Goal: Information Seeking & Learning: Learn about a topic

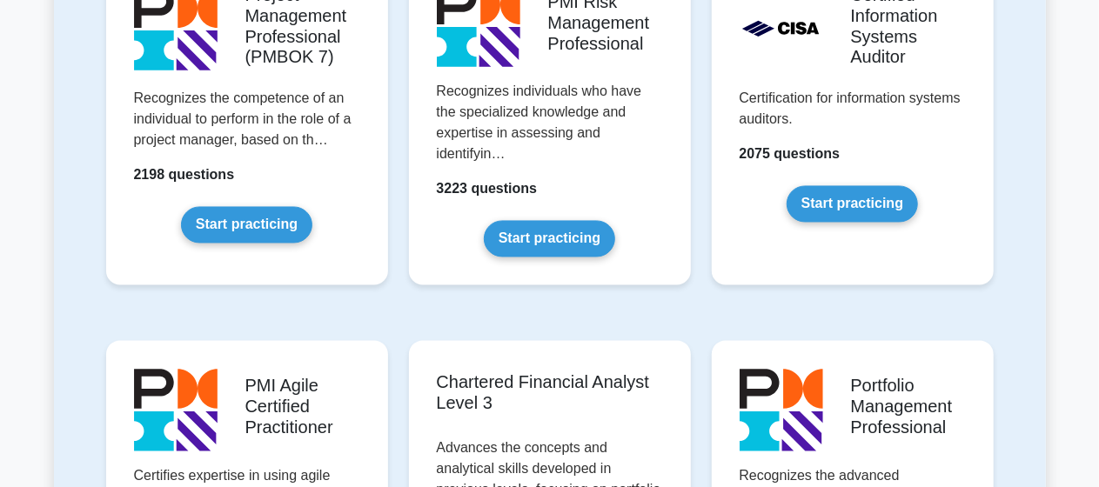
scroll to position [1594, 0]
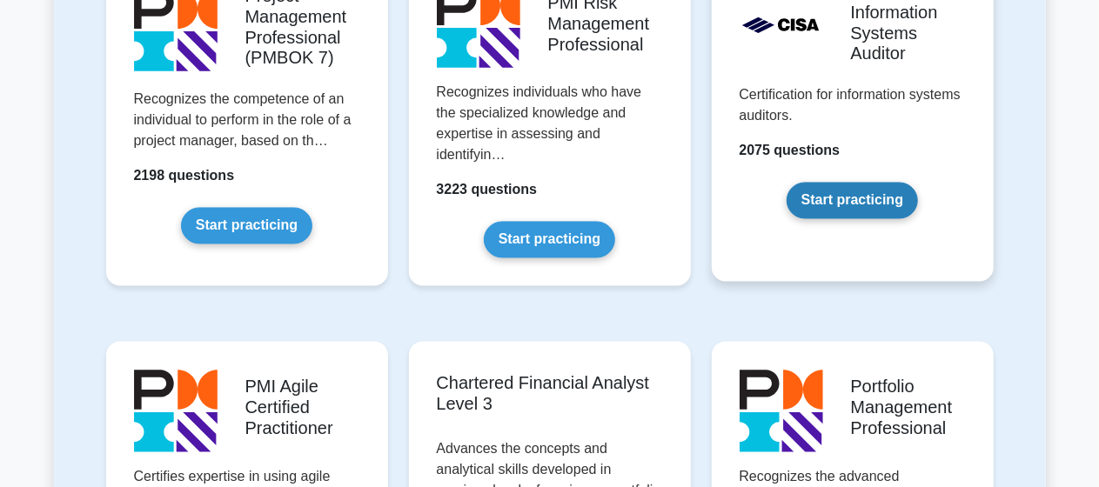
click at [852, 210] on link "Start practicing" at bounding box center [851, 201] width 131 height 37
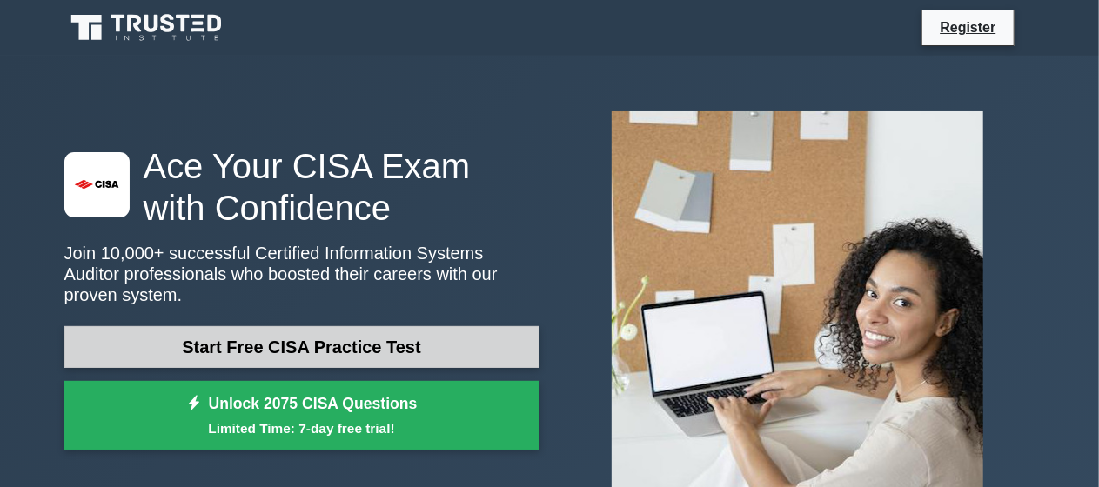
click at [291, 326] on link "Start Free CISA Practice Test" at bounding box center [301, 347] width 475 height 42
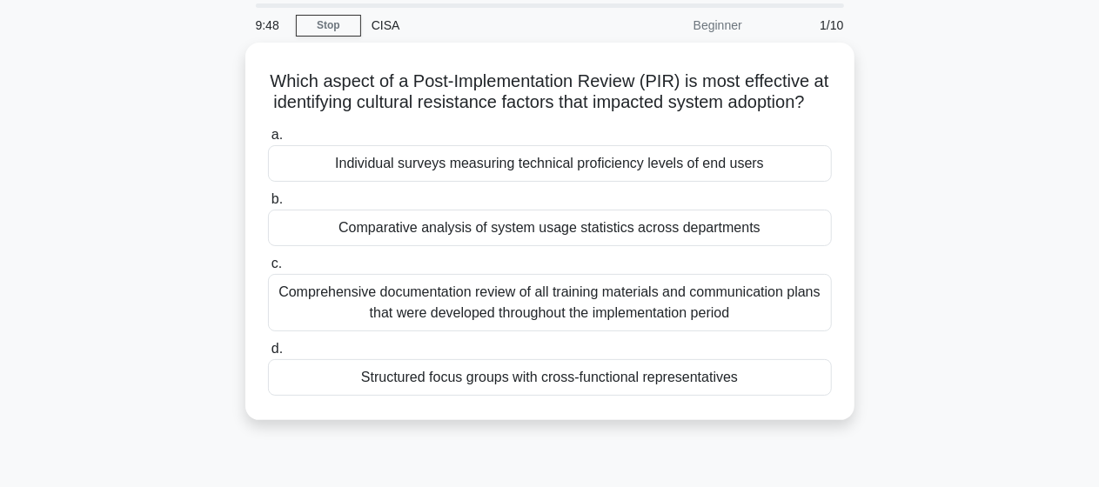
scroll to position [60, 0]
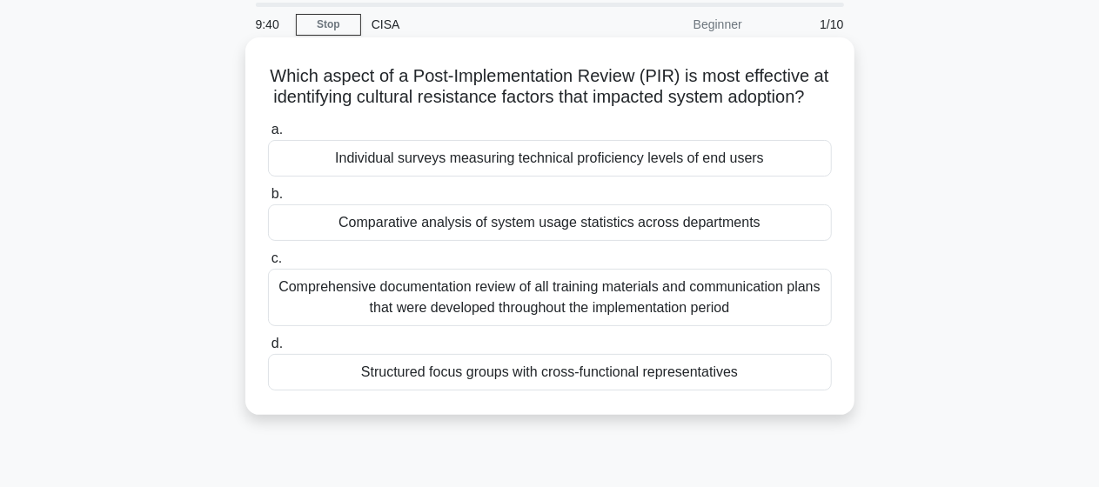
click at [383, 177] on div "Individual surveys measuring technical proficiency levels of end users" at bounding box center [550, 158] width 564 height 37
click at [268, 136] on input "a. Individual surveys measuring technical proficiency levels of end users" at bounding box center [268, 129] width 0 height 11
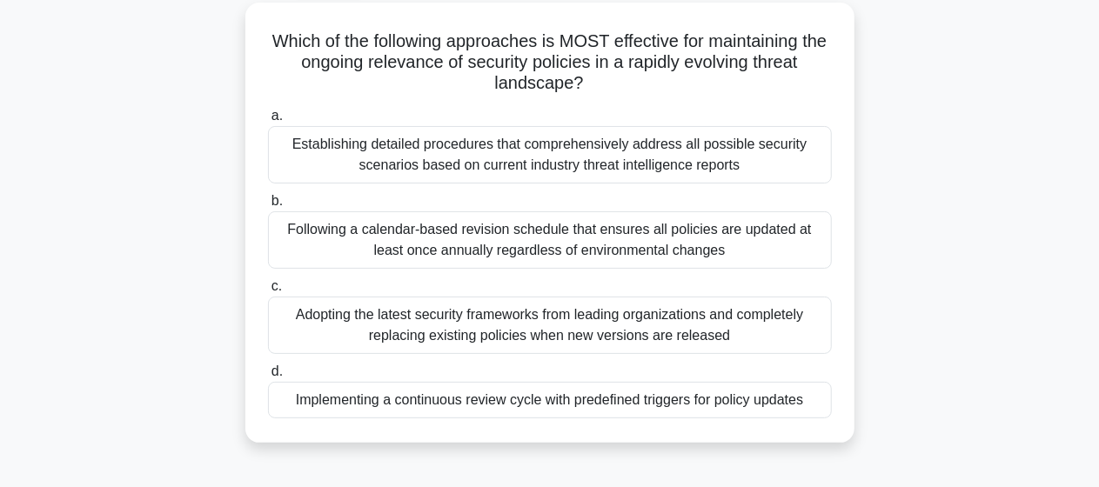
scroll to position [99, 0]
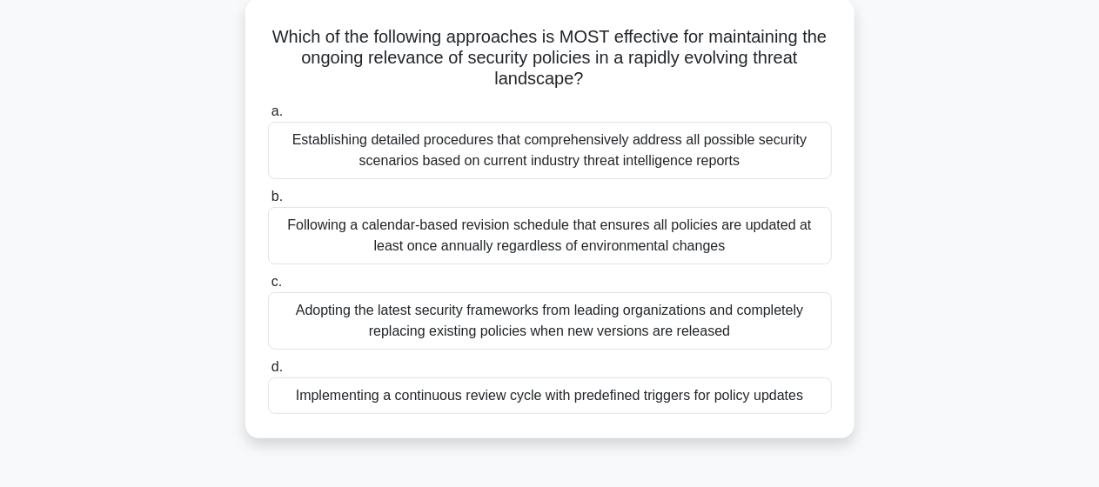
click at [751, 410] on div "Implementing a continuous review cycle with predefined triggers for policy upda…" at bounding box center [550, 395] width 564 height 37
click at [268, 373] on input "d. Implementing a continuous review cycle with predefined triggers for policy u…" at bounding box center [268, 367] width 0 height 11
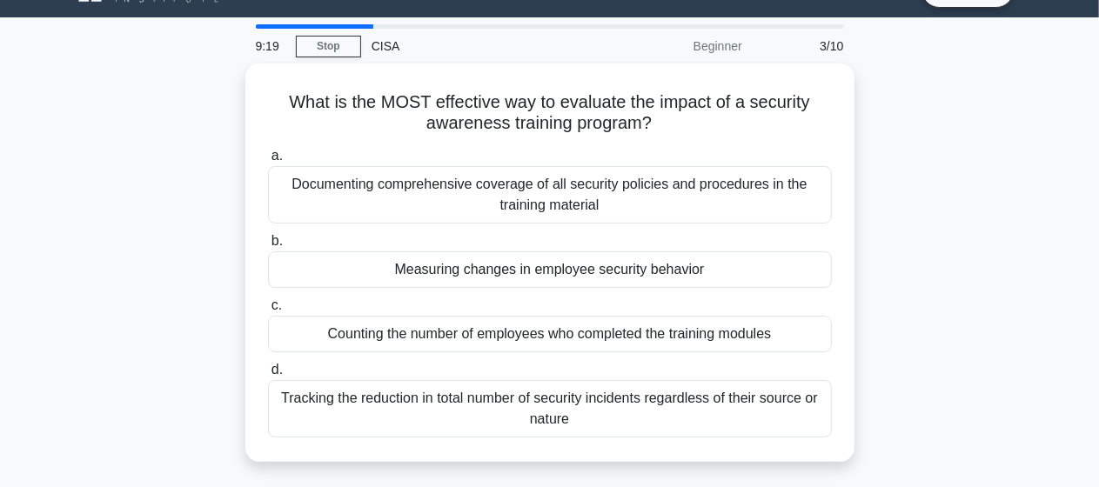
scroll to position [0, 0]
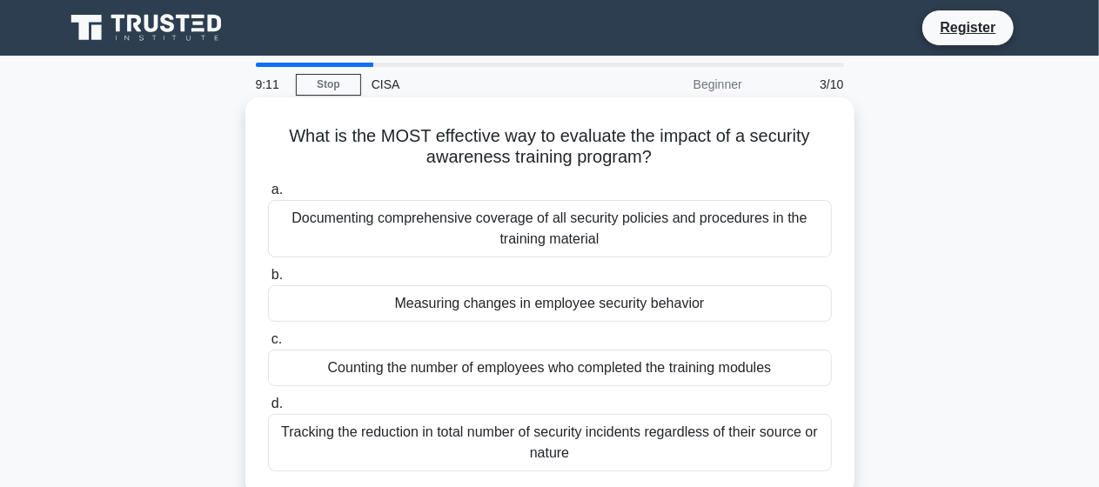
click at [437, 249] on div "Documenting comprehensive coverage of all security policies and procedures in t…" at bounding box center [550, 228] width 564 height 57
click at [268, 196] on input "a. Documenting comprehensive coverage of all security policies and procedures i…" at bounding box center [268, 189] width 0 height 11
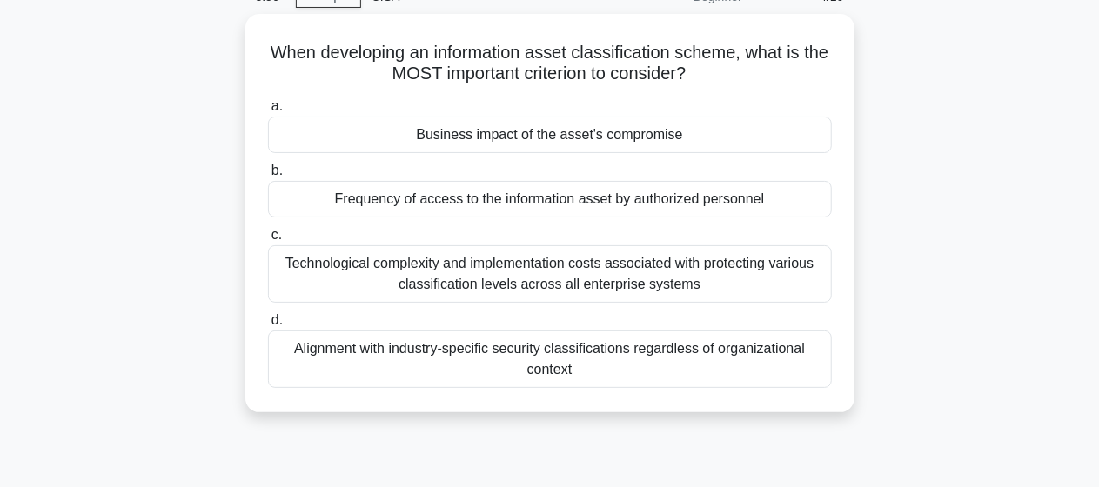
scroll to position [89, 0]
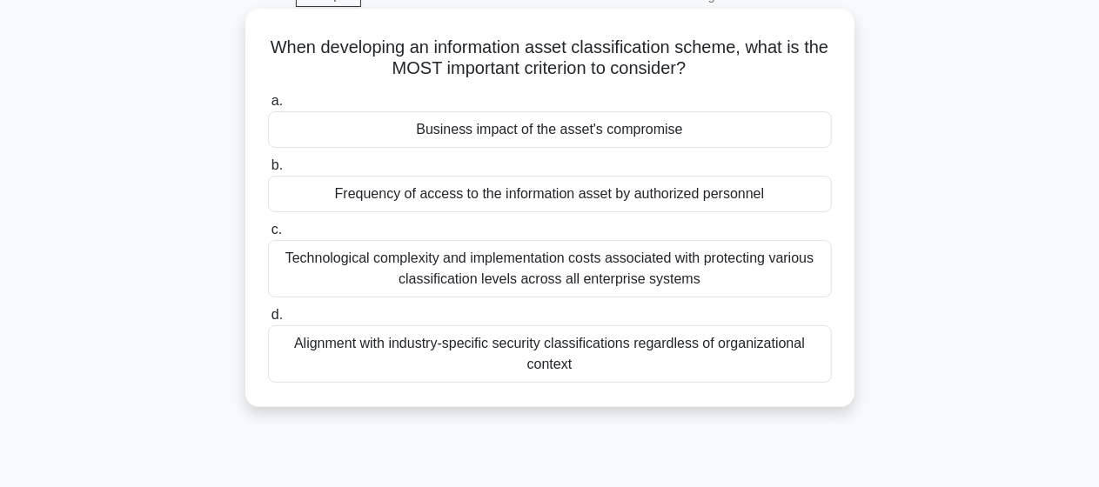
click at [406, 382] on div "Alignment with industry-specific security classifications regardless of organiz…" at bounding box center [550, 353] width 564 height 57
click at [268, 321] on input "d. Alignment with industry-specific security classifications regardless of orga…" at bounding box center [268, 315] width 0 height 11
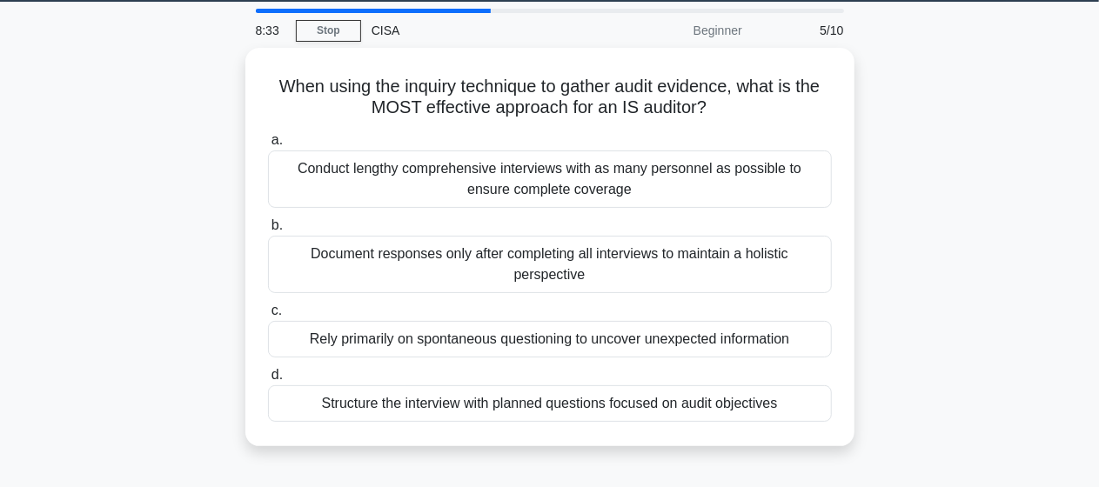
scroll to position [57, 0]
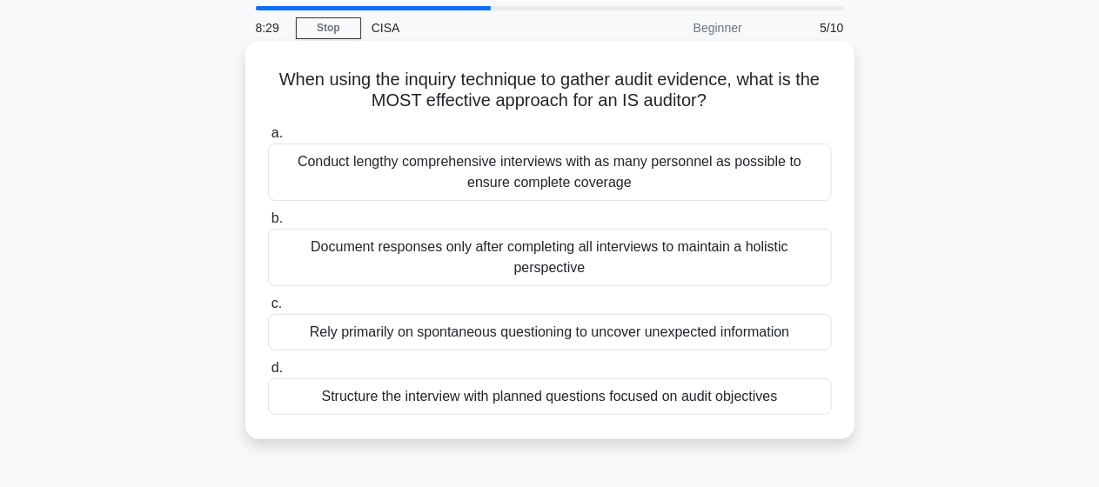
click at [524, 415] on div "Structure the interview with planned questions focused on audit objectives" at bounding box center [550, 396] width 564 height 37
click at [268, 374] on input "d. Structure the interview with planned questions focused on audit objectives" at bounding box center [268, 368] width 0 height 11
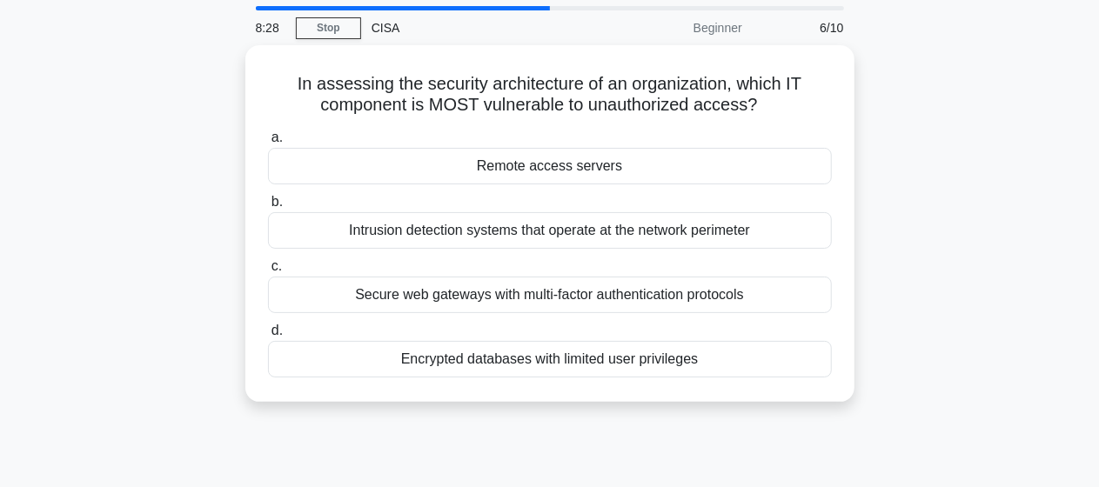
scroll to position [0, 0]
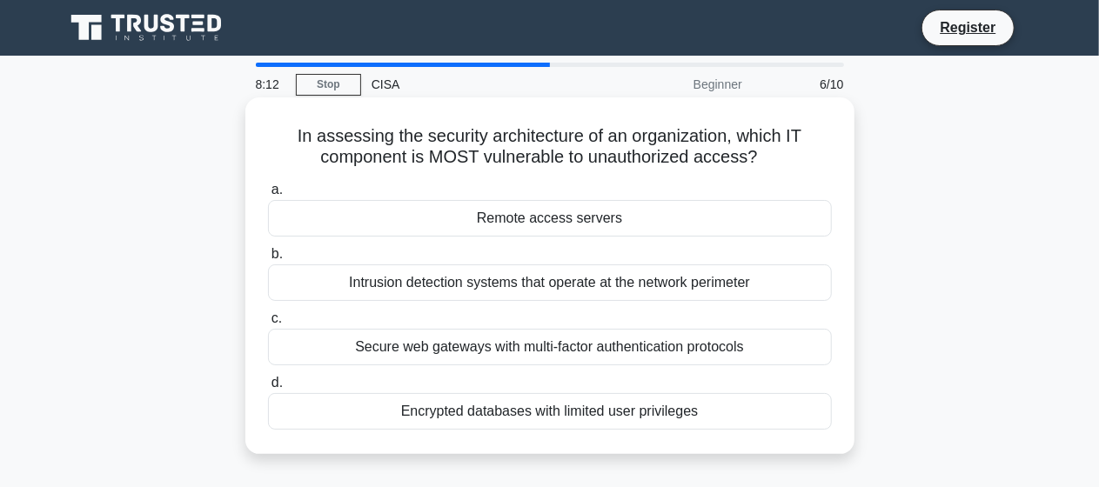
click at [499, 355] on div "Secure web gateways with multi-factor authentication protocols" at bounding box center [550, 347] width 564 height 37
click at [268, 324] on input "c. Secure web gateways with multi-factor authentication protocols" at bounding box center [268, 318] width 0 height 11
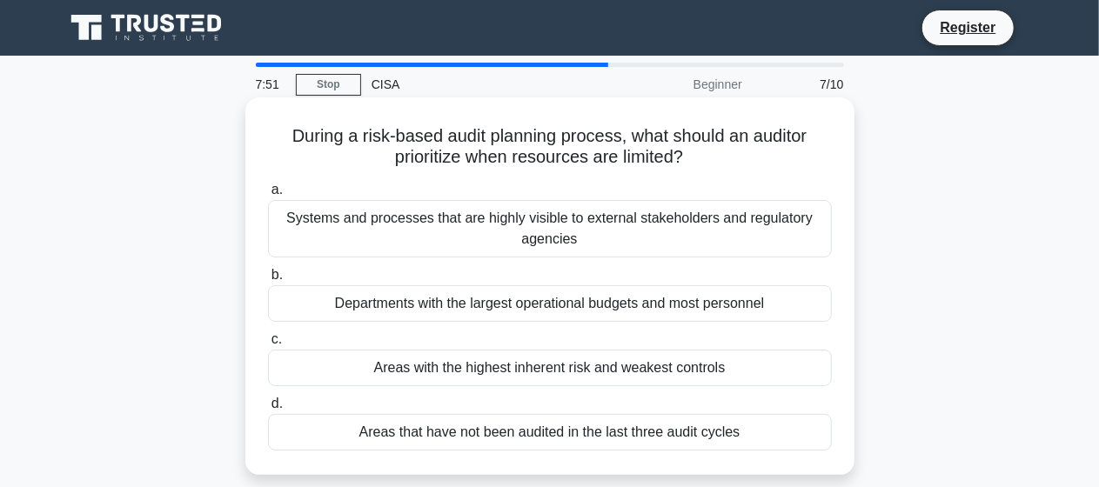
click at [503, 381] on div "Areas with the highest inherent risk and weakest controls" at bounding box center [550, 368] width 564 height 37
click at [268, 345] on input "c. Areas with the highest inherent risk and weakest controls" at bounding box center [268, 339] width 0 height 11
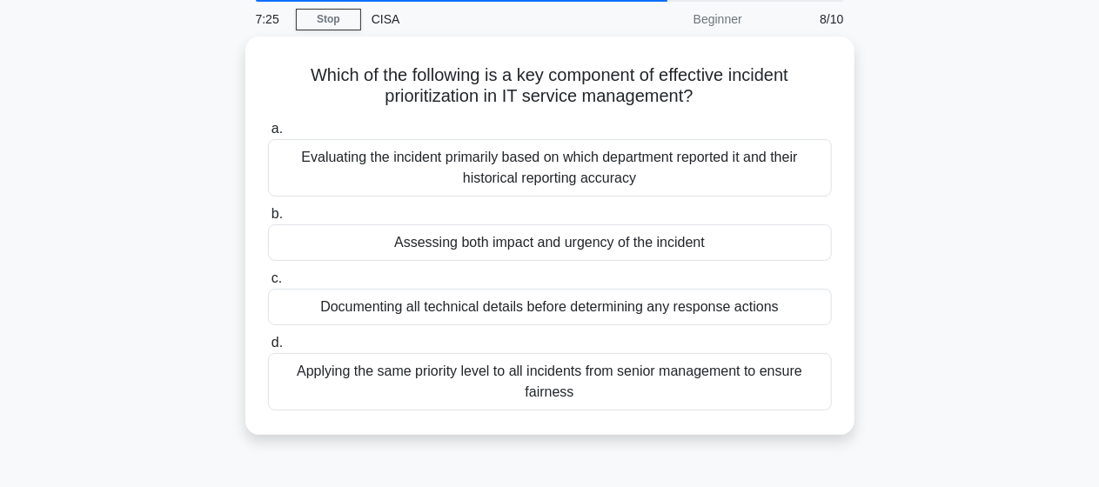
scroll to position [64, 0]
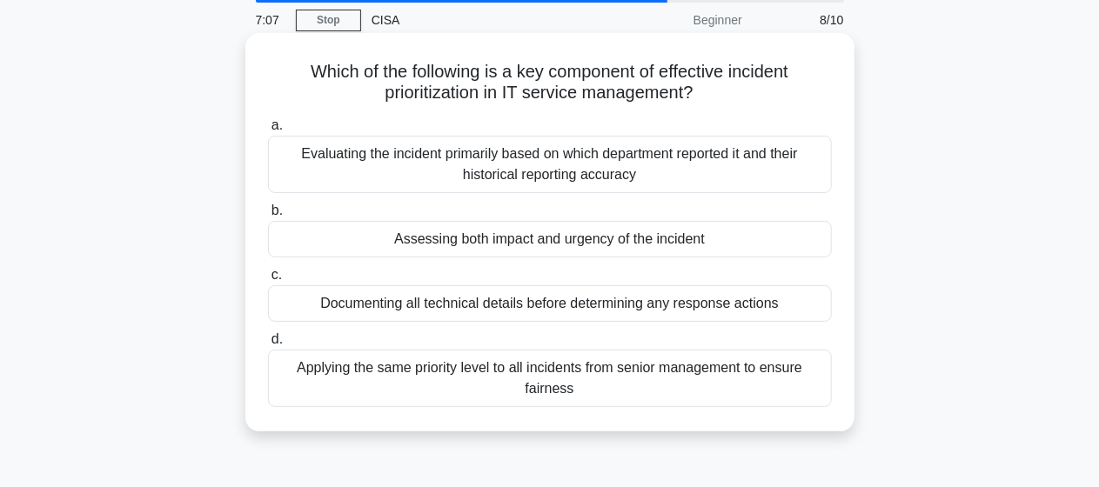
click at [565, 172] on div "Evaluating the incident primarily based on which department reported it and the…" at bounding box center [550, 164] width 564 height 57
click at [268, 131] on input "a. Evaluating the incident primarily based on which department reported it and …" at bounding box center [268, 125] width 0 height 11
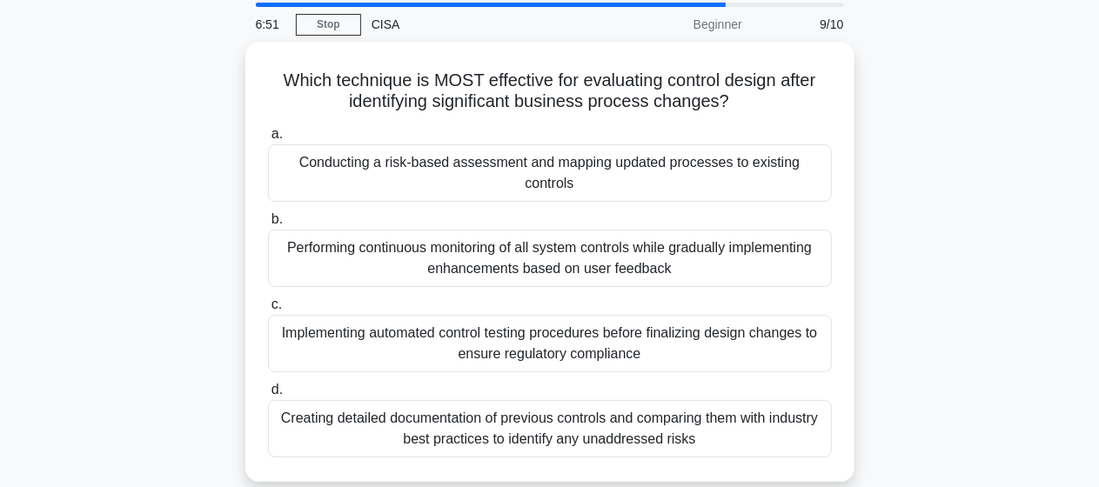
scroll to position [63, 0]
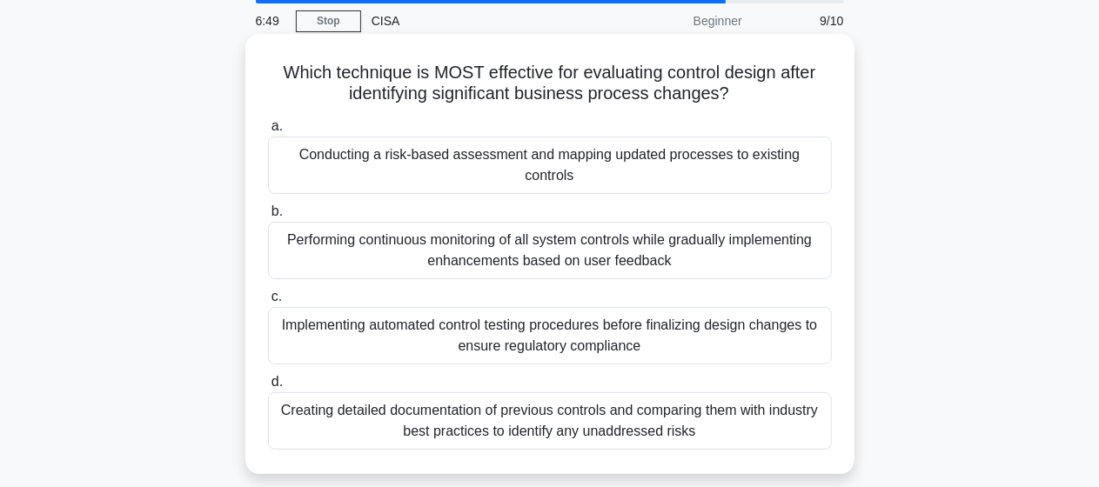
click at [606, 324] on div "Implementing automated control testing procedures before finalizing design chan…" at bounding box center [550, 335] width 564 height 57
click at [268, 303] on input "c. Implementing automated control testing procedures before finalizing design c…" at bounding box center [268, 296] width 0 height 11
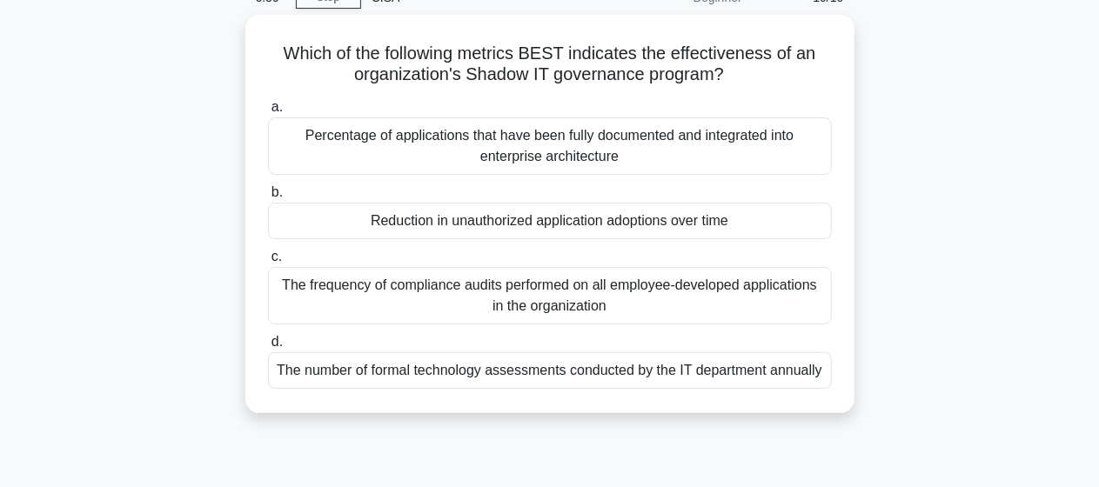
scroll to position [89, 0]
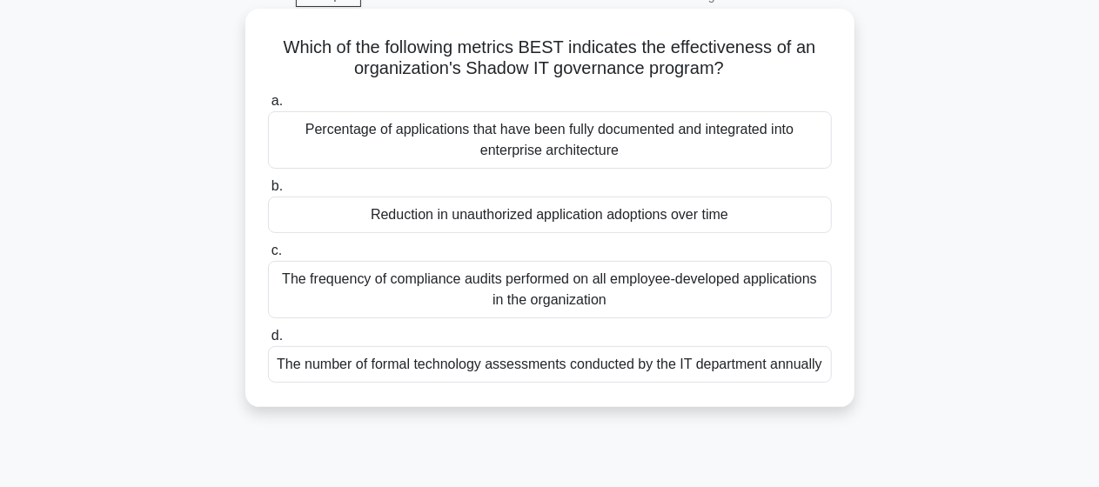
click at [665, 379] on div "The number of formal technology assessments conducted by the IT department annu…" at bounding box center [550, 364] width 564 height 37
click at [268, 342] on input "d. The number of formal technology assessments conducted by the IT department a…" at bounding box center [268, 336] width 0 height 11
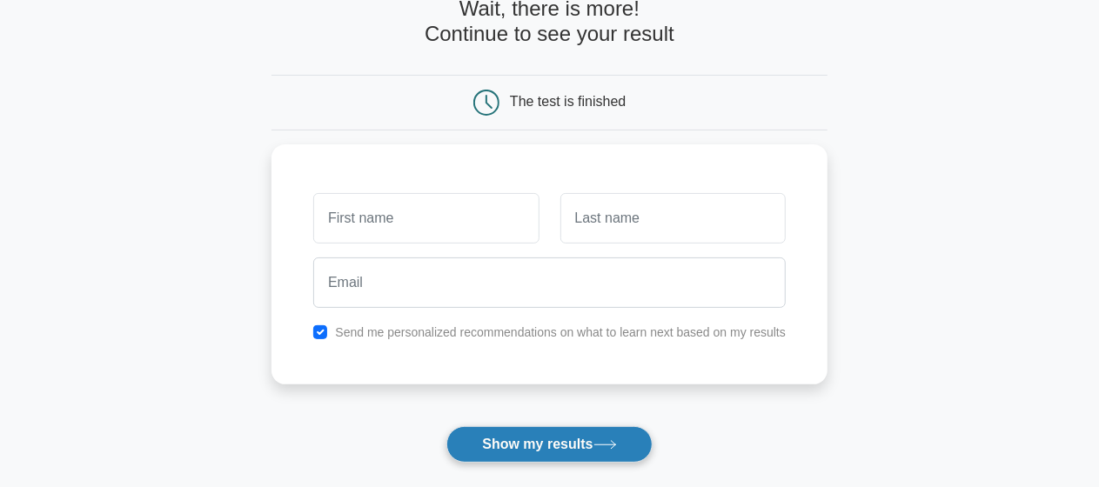
click at [571, 443] on button "Show my results" at bounding box center [548, 444] width 205 height 37
type input "baraka"
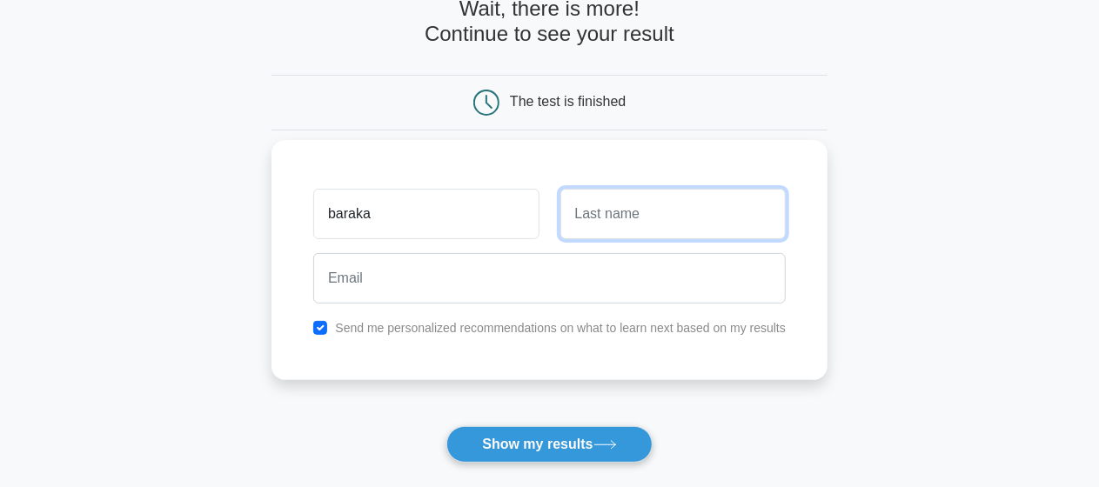
click at [722, 226] on input "text" at bounding box center [672, 214] width 225 height 50
type input "hokororo"
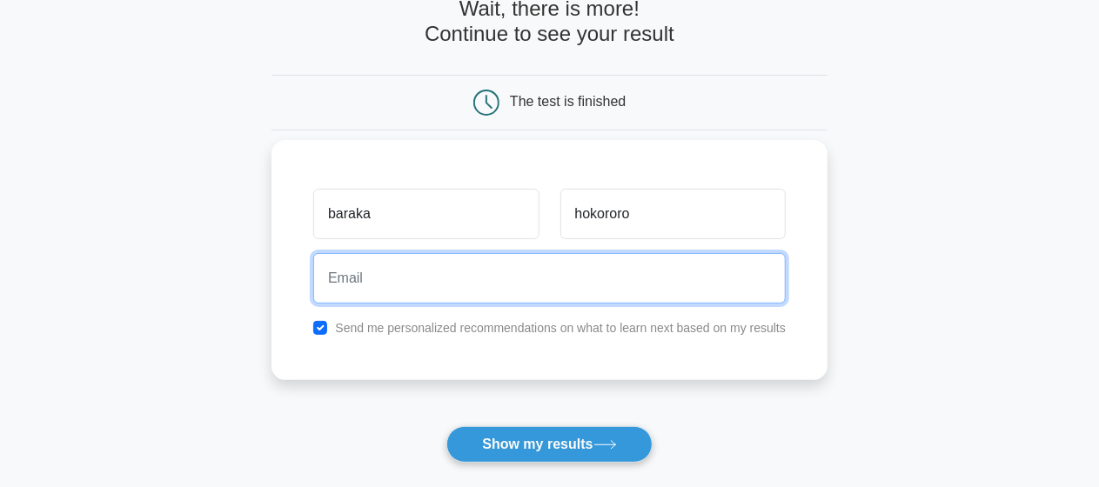
click at [659, 285] on input "email" at bounding box center [549, 278] width 472 height 50
type input "baraka.hokororo@tanesco.co.tz"
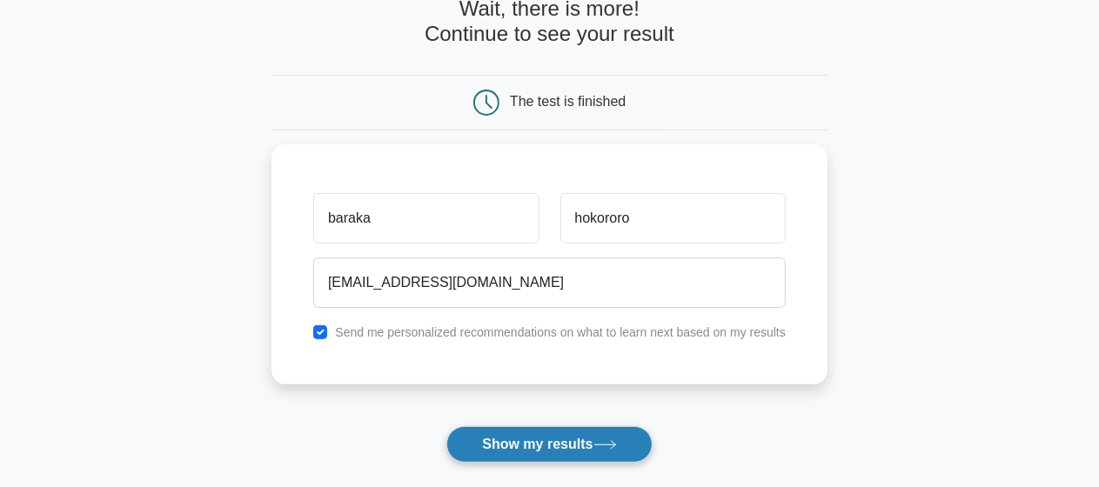
click at [563, 445] on button "Show my results" at bounding box center [548, 444] width 205 height 37
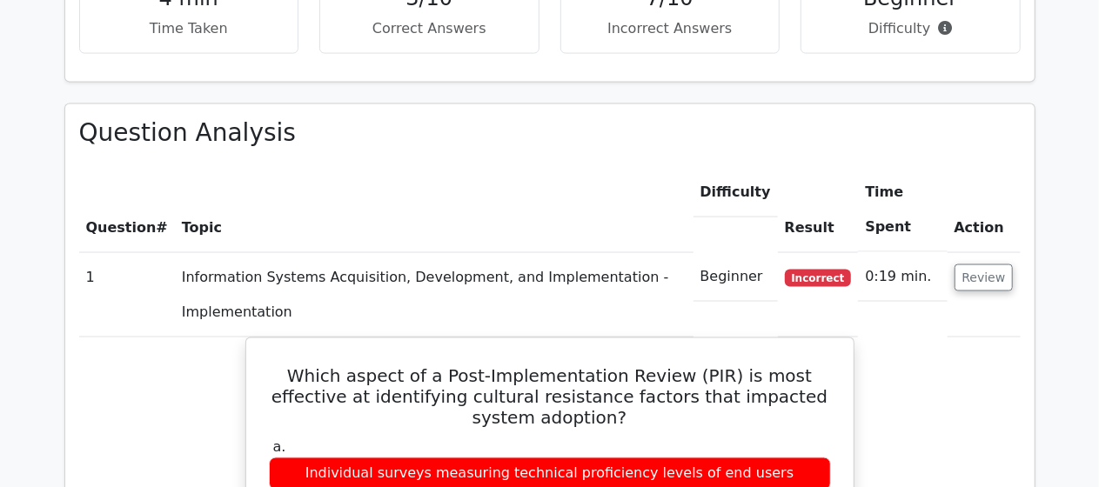
scroll to position [1300, 0]
